Goal: Navigation & Orientation: Find specific page/section

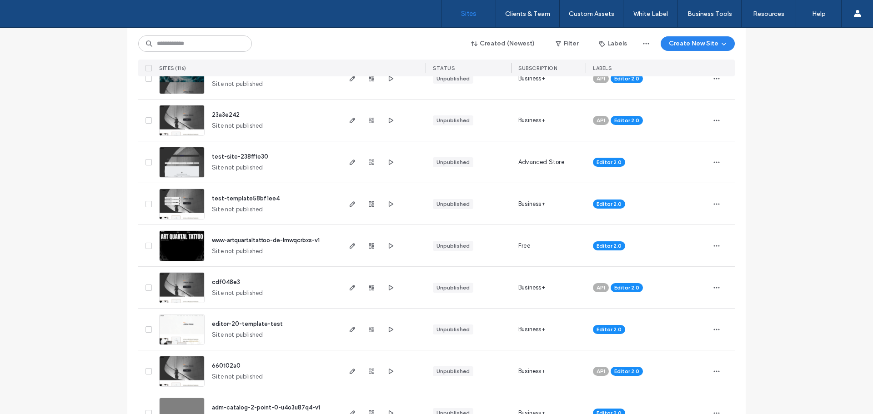
scroll to position [591, 0]
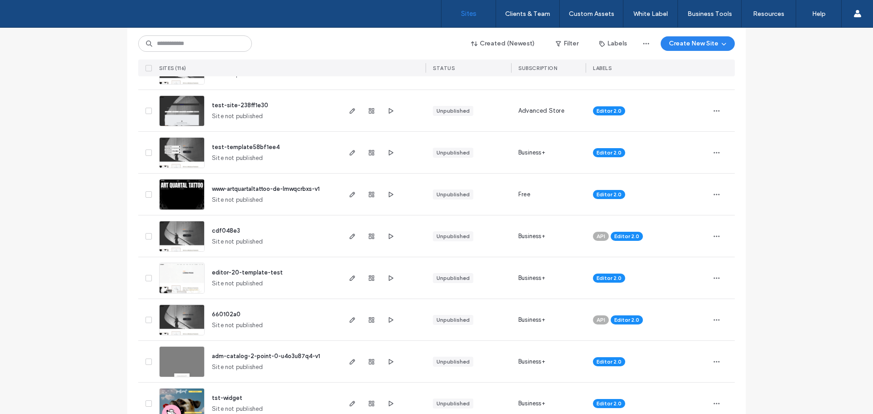
click at [190, 118] on img at bounding box center [182, 127] width 45 height 62
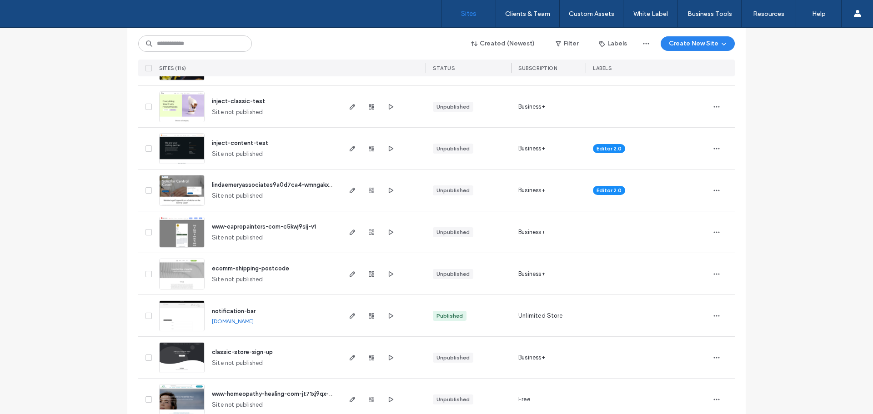
scroll to position [2182, 0]
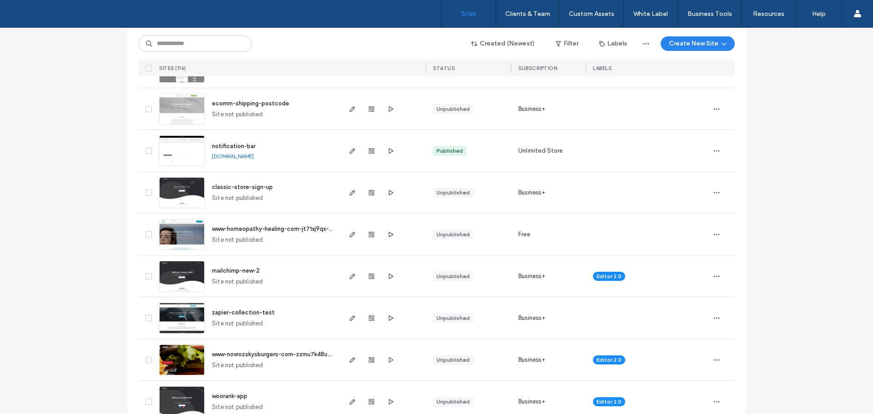
click at [181, 150] on img at bounding box center [182, 167] width 45 height 62
